Goal: Task Accomplishment & Management: Use online tool/utility

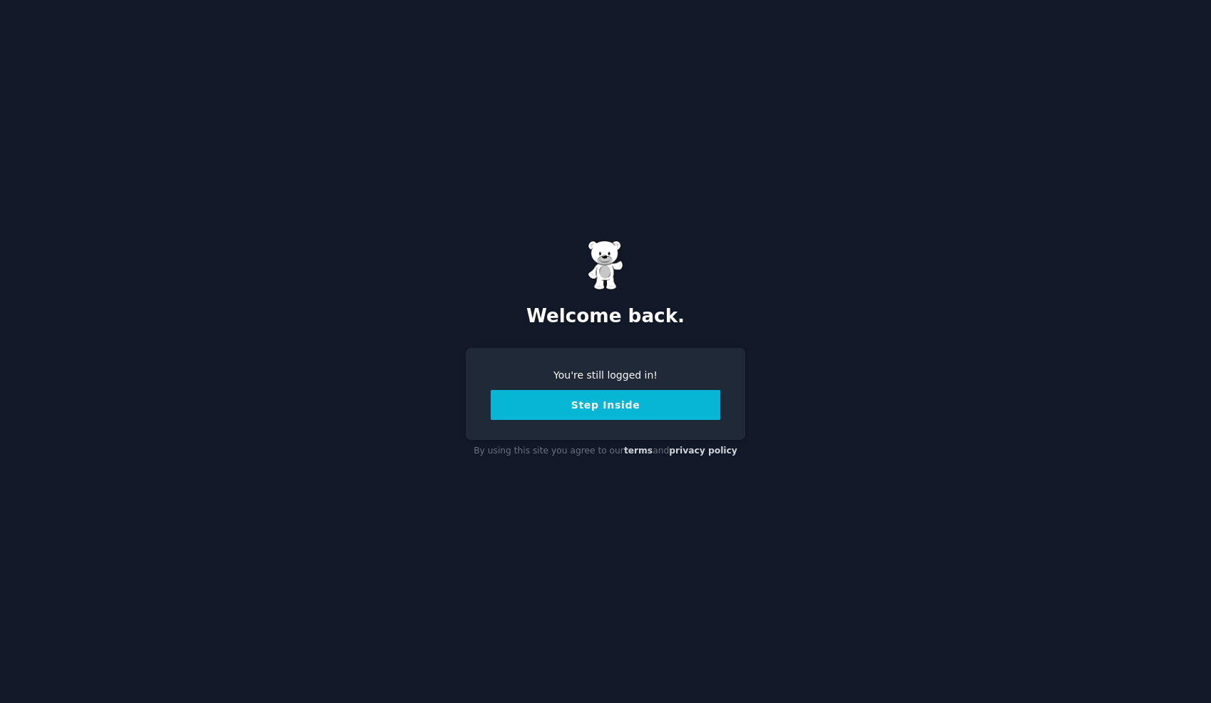
click at [580, 418] on button "Step Inside" at bounding box center [606, 405] width 230 height 30
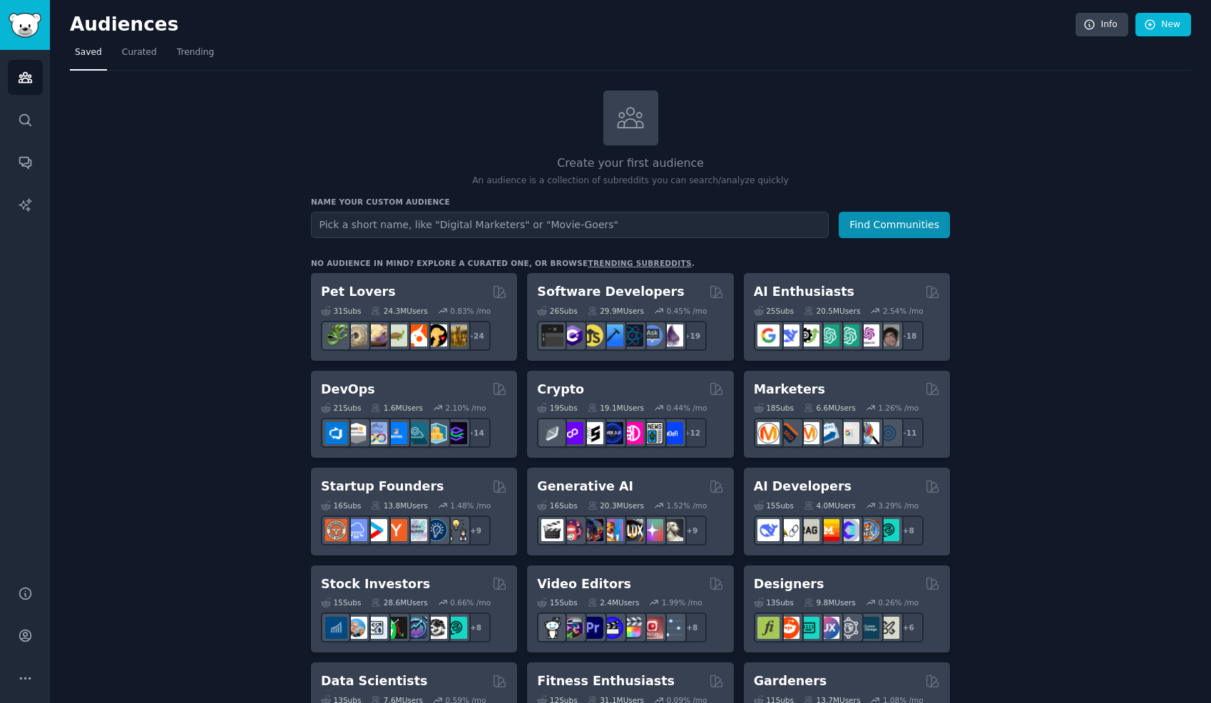
click at [362, 226] on input "text" at bounding box center [570, 225] width 518 height 26
type input "percentage"
click at [839, 212] on button "Find Communities" at bounding box center [894, 225] width 111 height 26
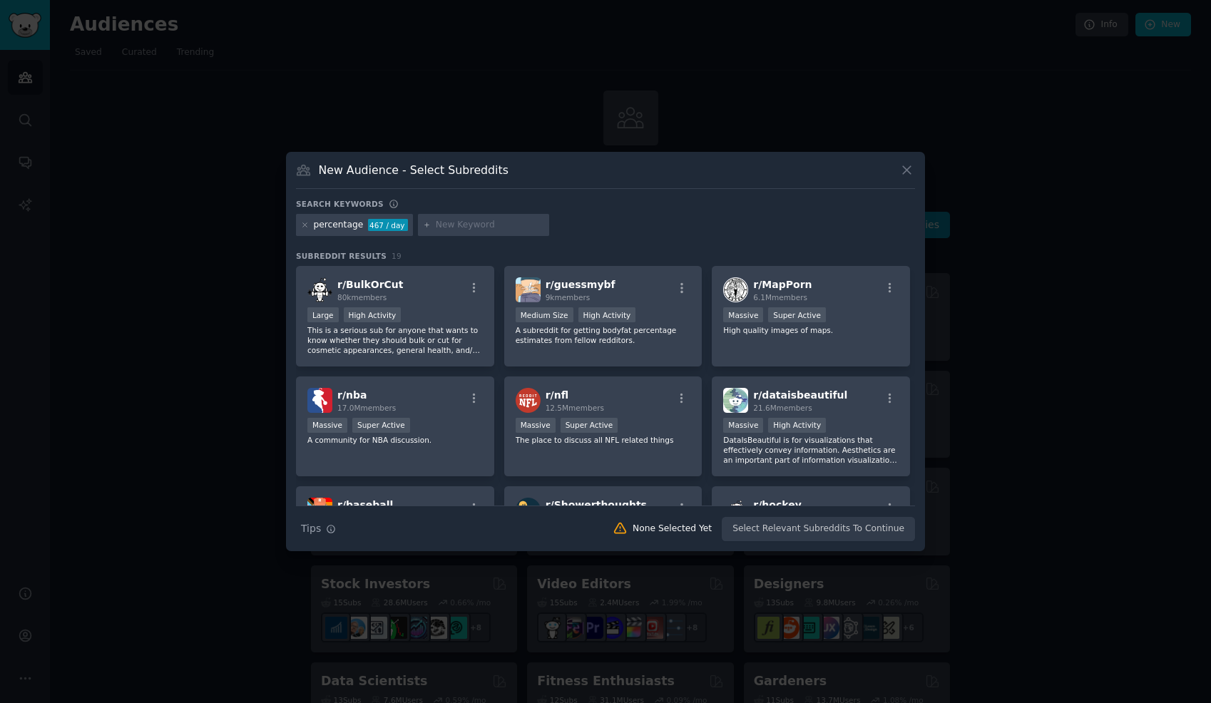
click at [442, 225] on input "text" at bounding box center [490, 225] width 108 height 13
type input "calculators"
